Goal: Information Seeking & Learning: Learn about a topic

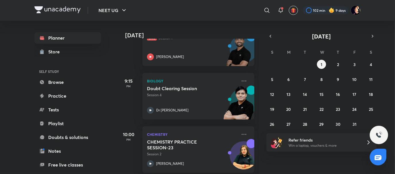
scroll to position [159, 0]
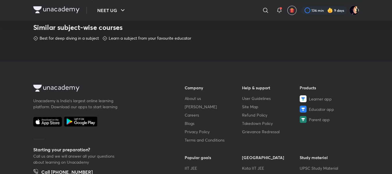
scroll to position [299, 0]
